Goal: Information Seeking & Learning: Find specific page/section

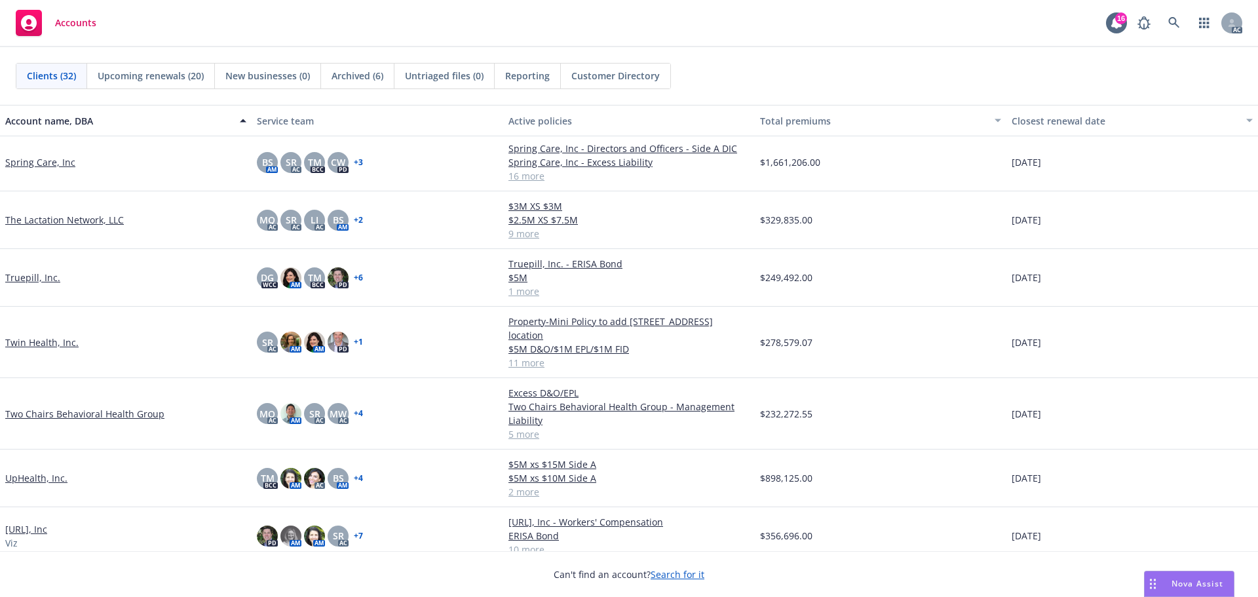
scroll to position [1318, 0]
click at [20, 522] on link "[URL], Inc" at bounding box center [26, 529] width 42 height 14
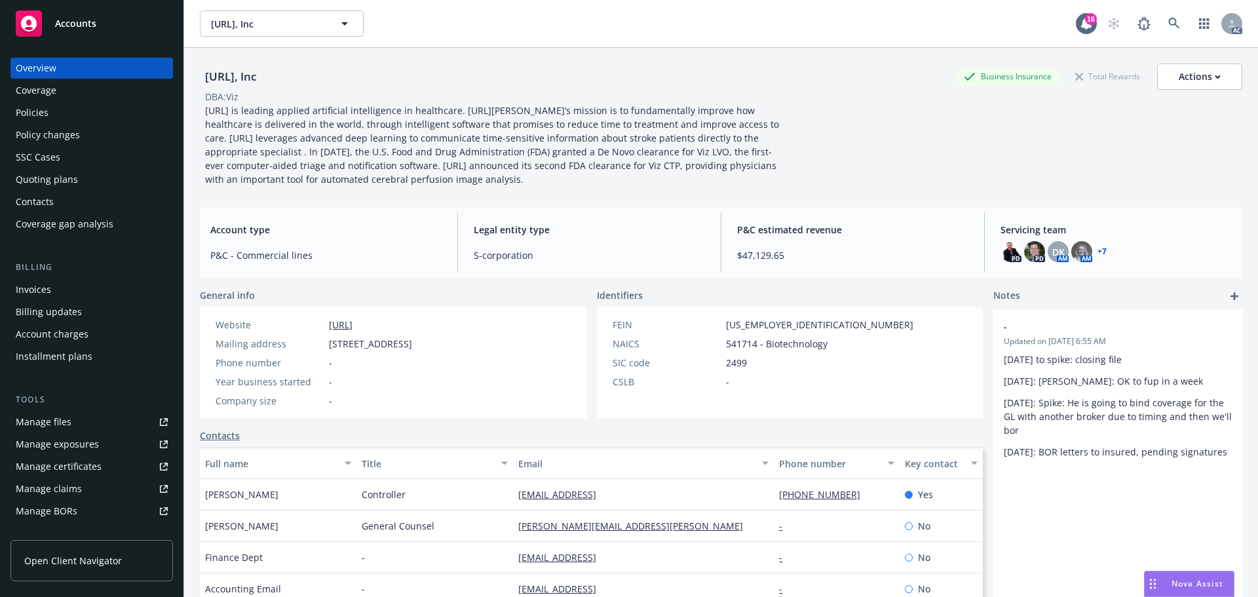
click at [47, 111] on div "Policies" at bounding box center [32, 112] width 33 height 21
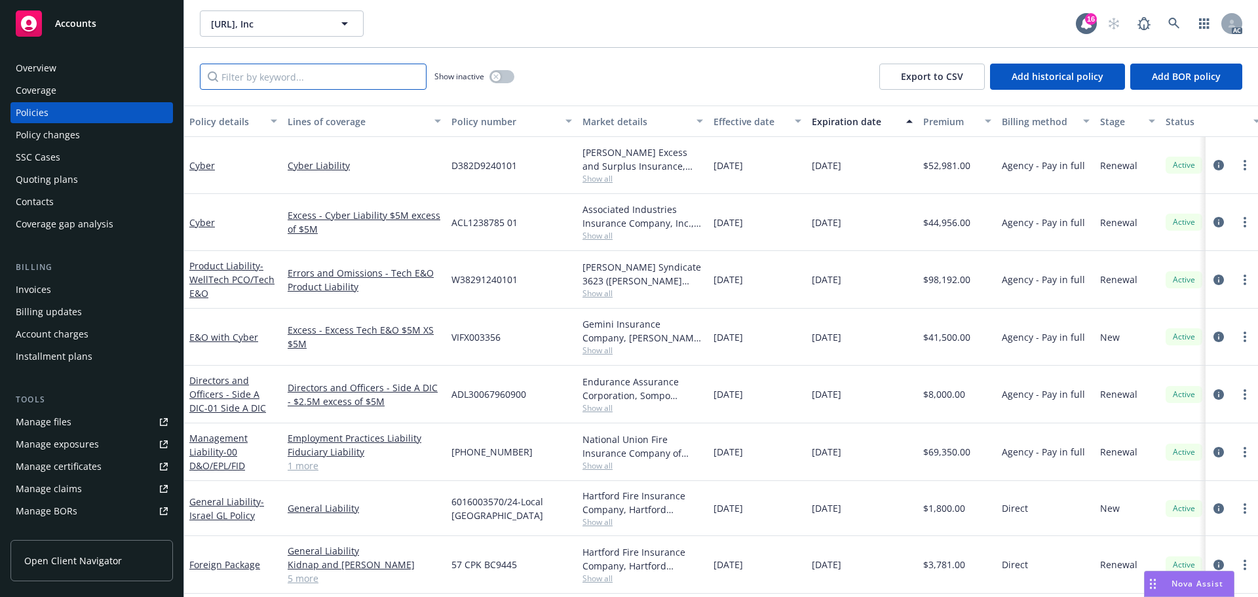
click at [322, 77] on input "Filter by keyword..." at bounding box center [313, 77] width 227 height 26
click at [1213, 220] on icon "circleInformation" at bounding box center [1218, 222] width 10 height 10
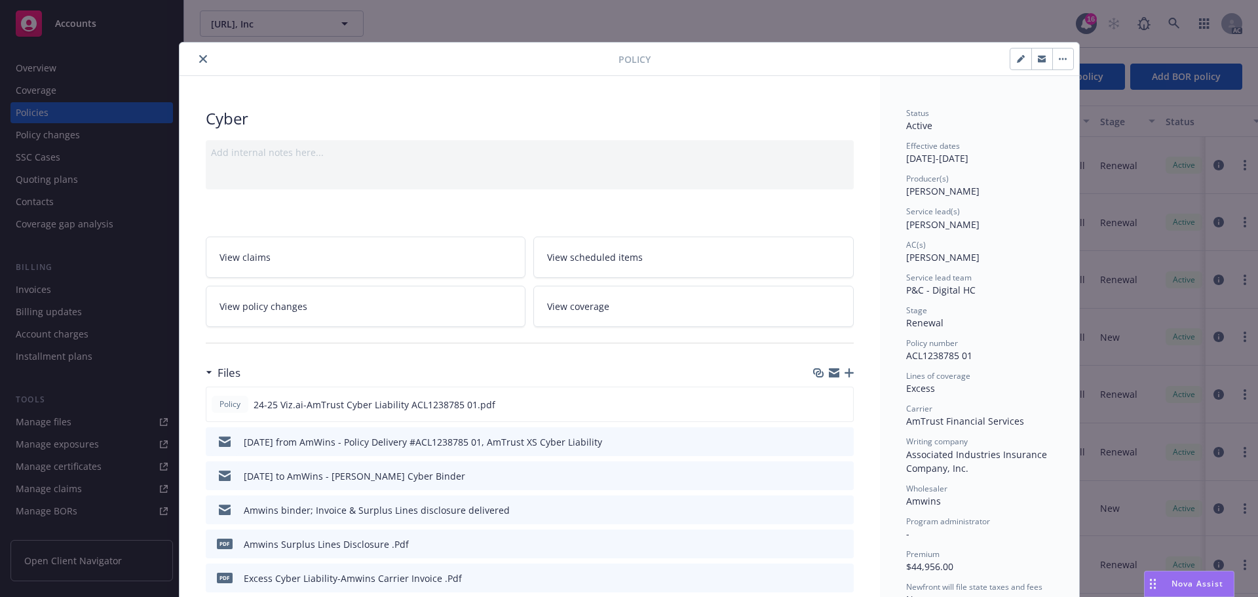
click at [199, 56] on icon "close" at bounding box center [203, 59] width 8 height 8
